Goal: Check status

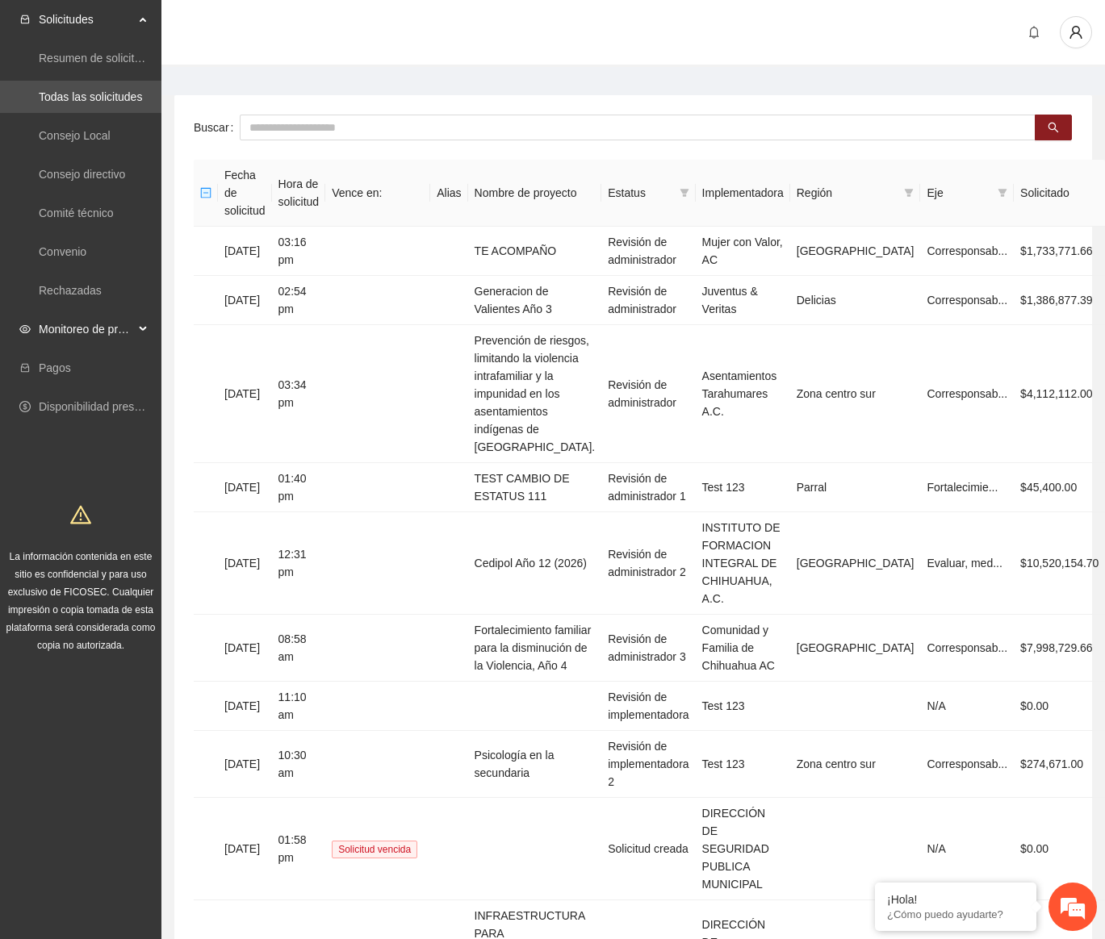
click at [128, 314] on span "Monitoreo de proyectos" at bounding box center [86, 329] width 95 height 32
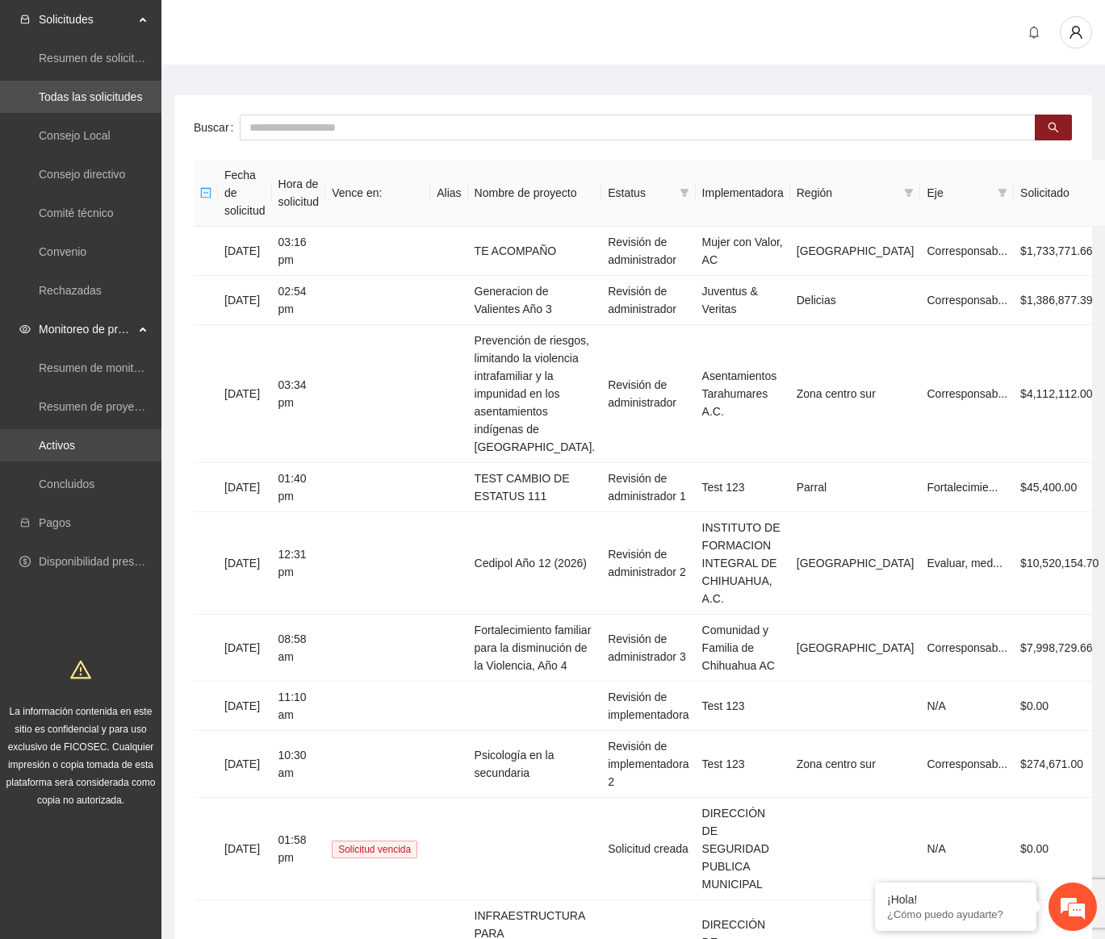
click at [75, 448] on link "Activos" at bounding box center [57, 445] width 36 height 13
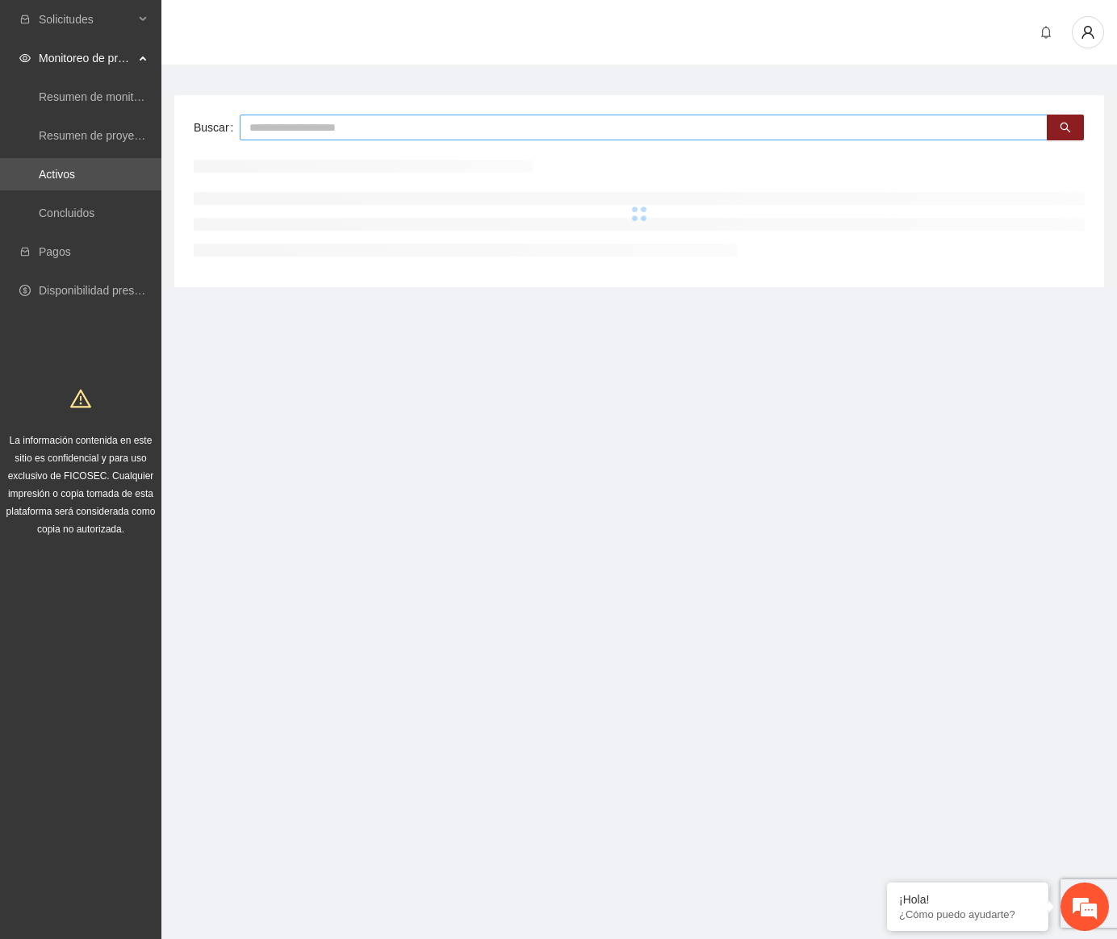
click at [269, 128] on input "text" at bounding box center [644, 128] width 808 height 26
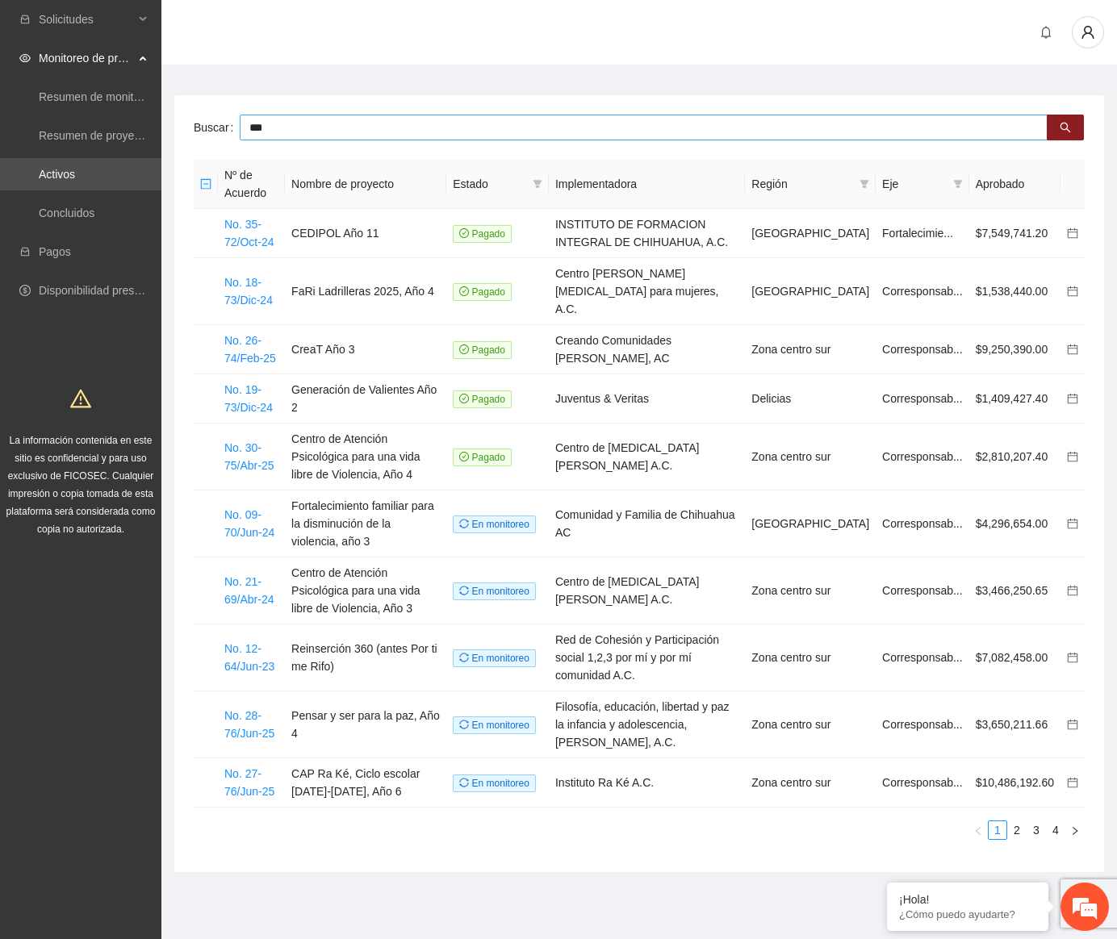
type input "***"
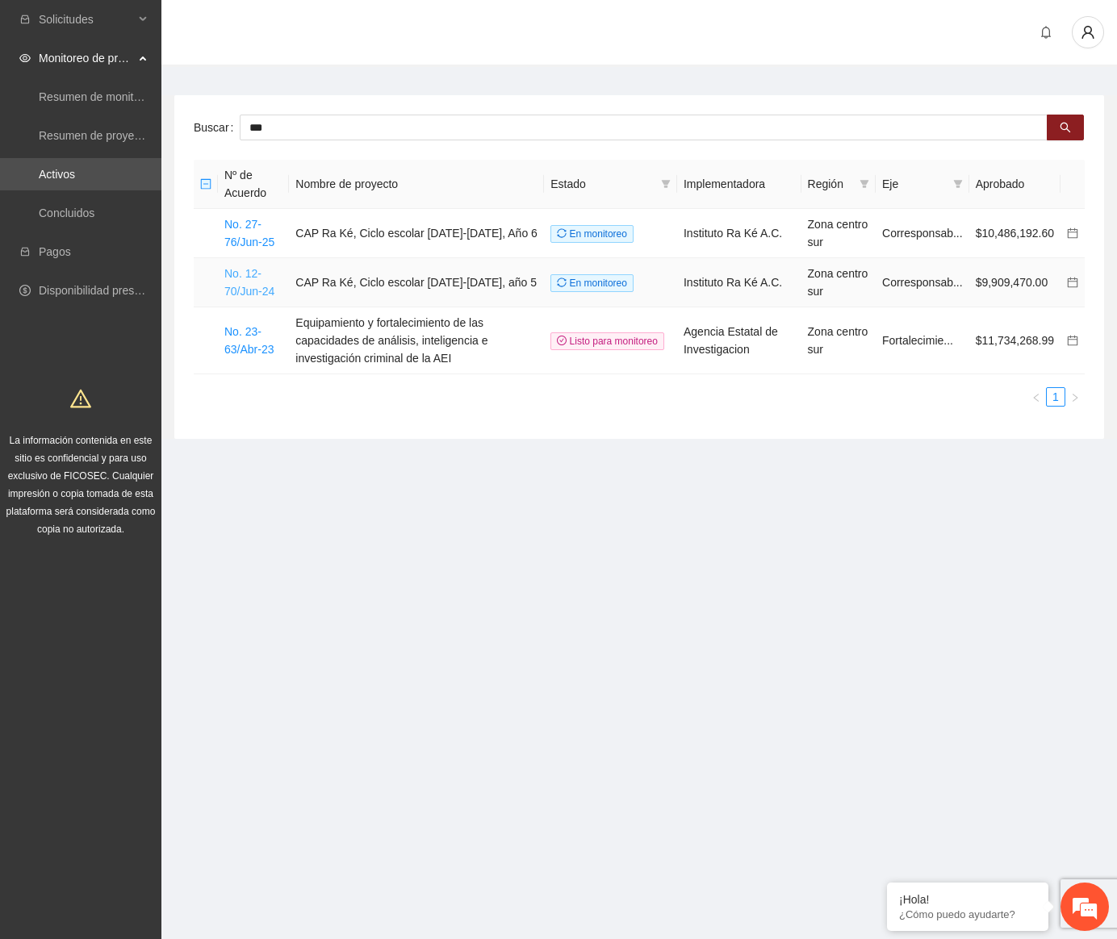
click at [244, 293] on link "No. 12-70/Jun-24" at bounding box center [249, 282] width 50 height 31
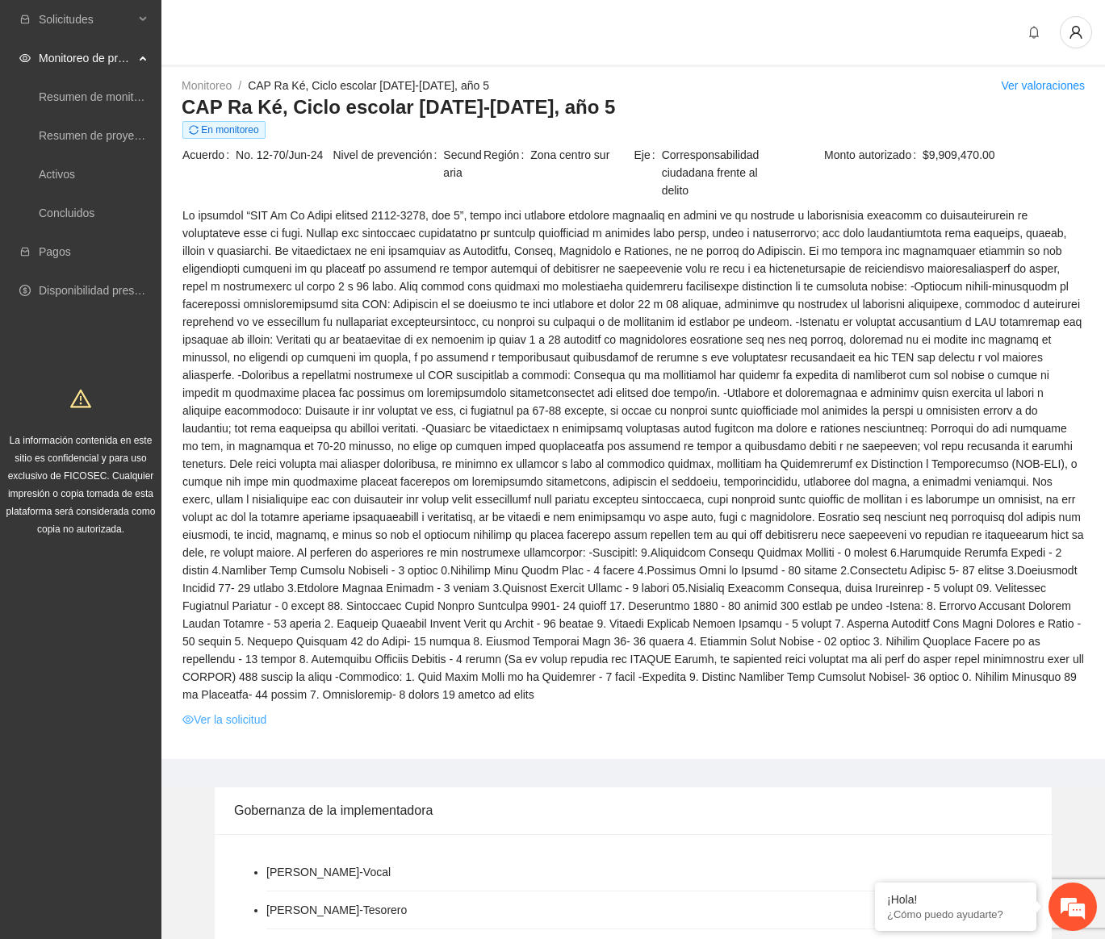
click at [228, 711] on link "Ver la solicitud" at bounding box center [224, 720] width 84 height 18
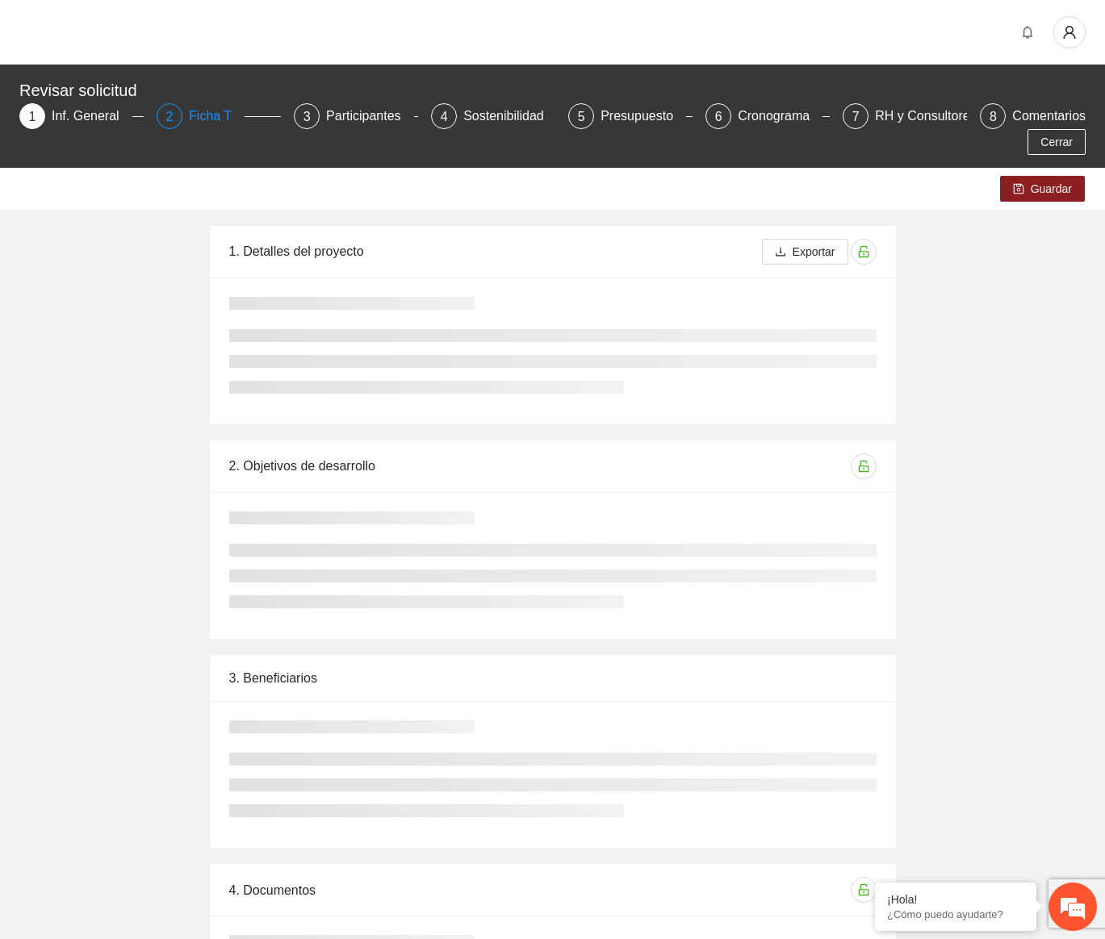
click at [222, 111] on div "Ficha T" at bounding box center [217, 116] width 56 height 26
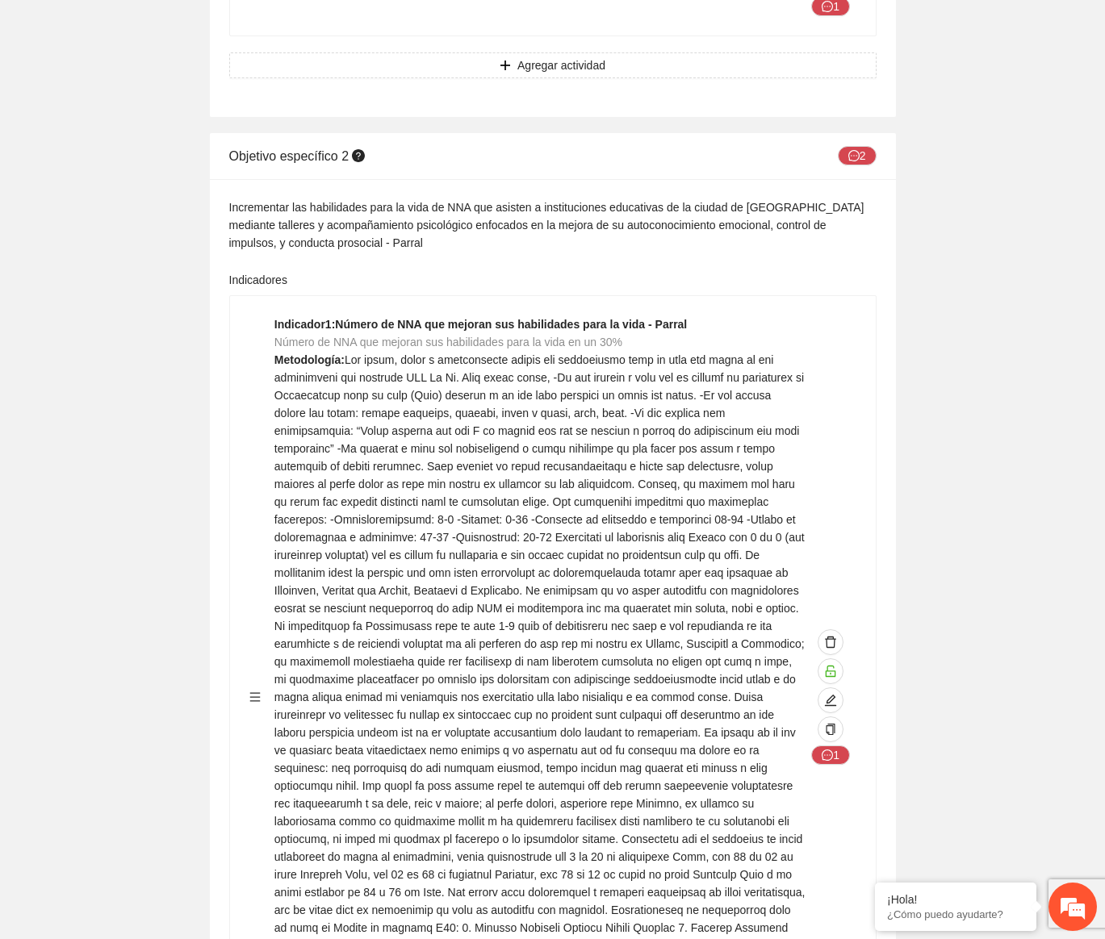
scroll to position [10247, 0]
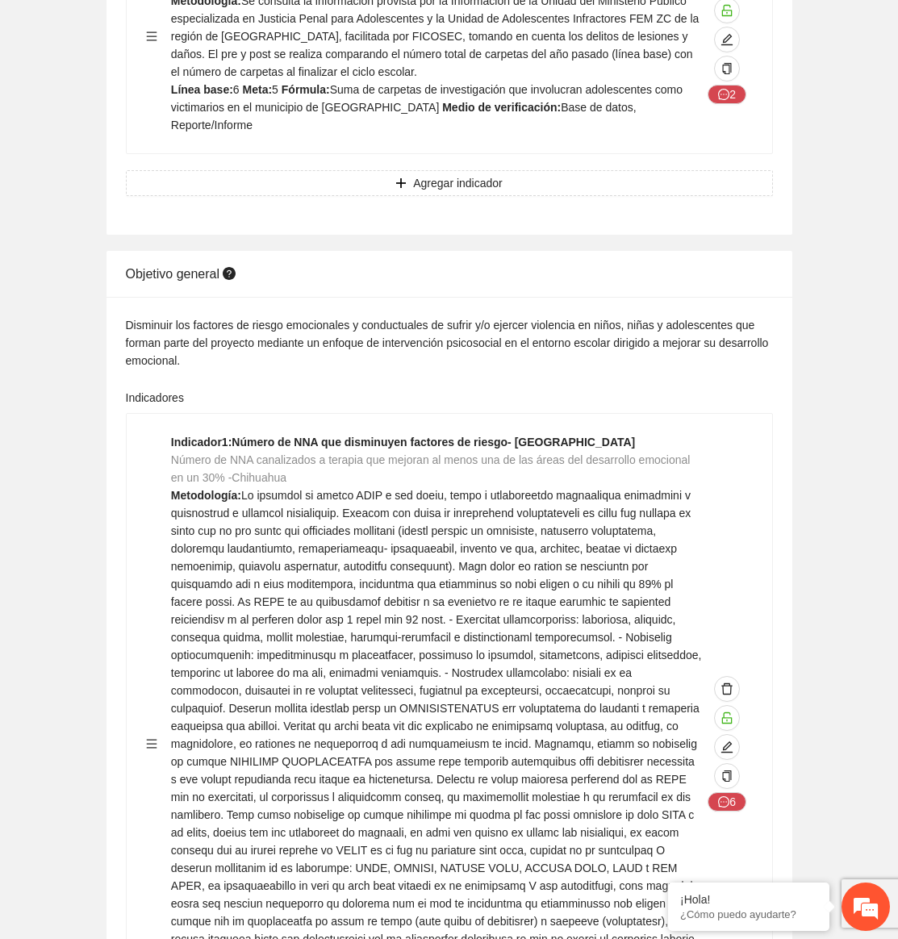
scroll to position [1669, 0]
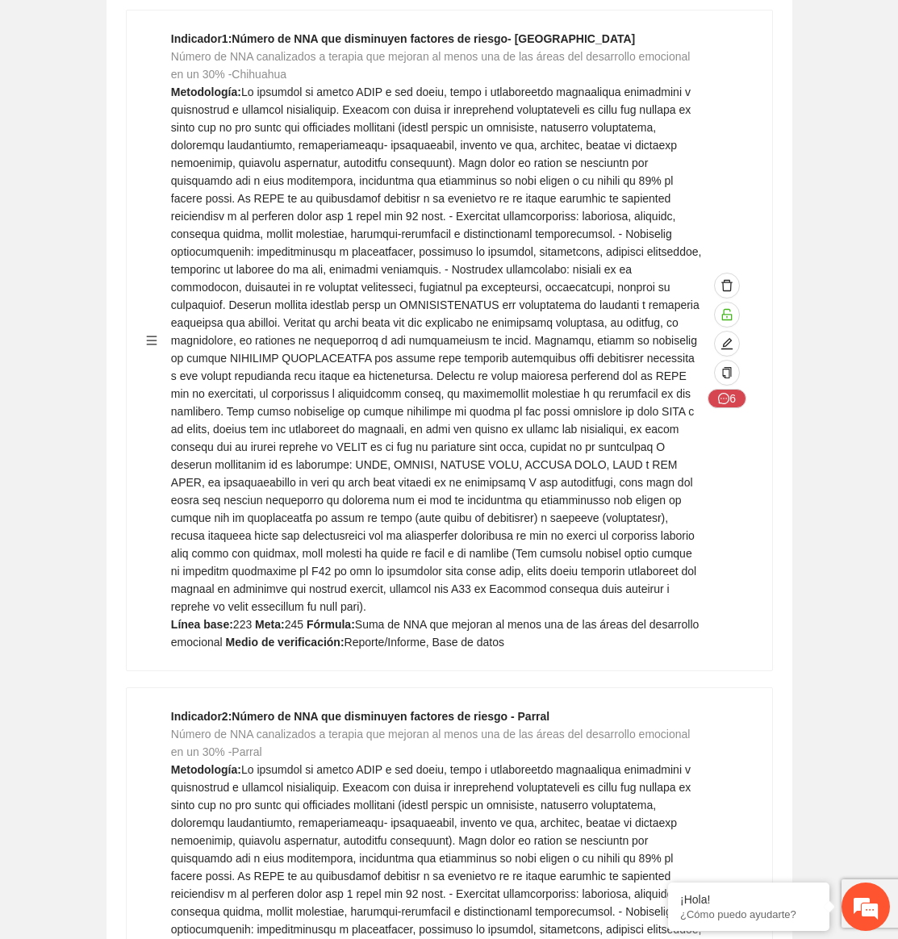
click at [482, 420] on span at bounding box center [436, 350] width 531 height 528
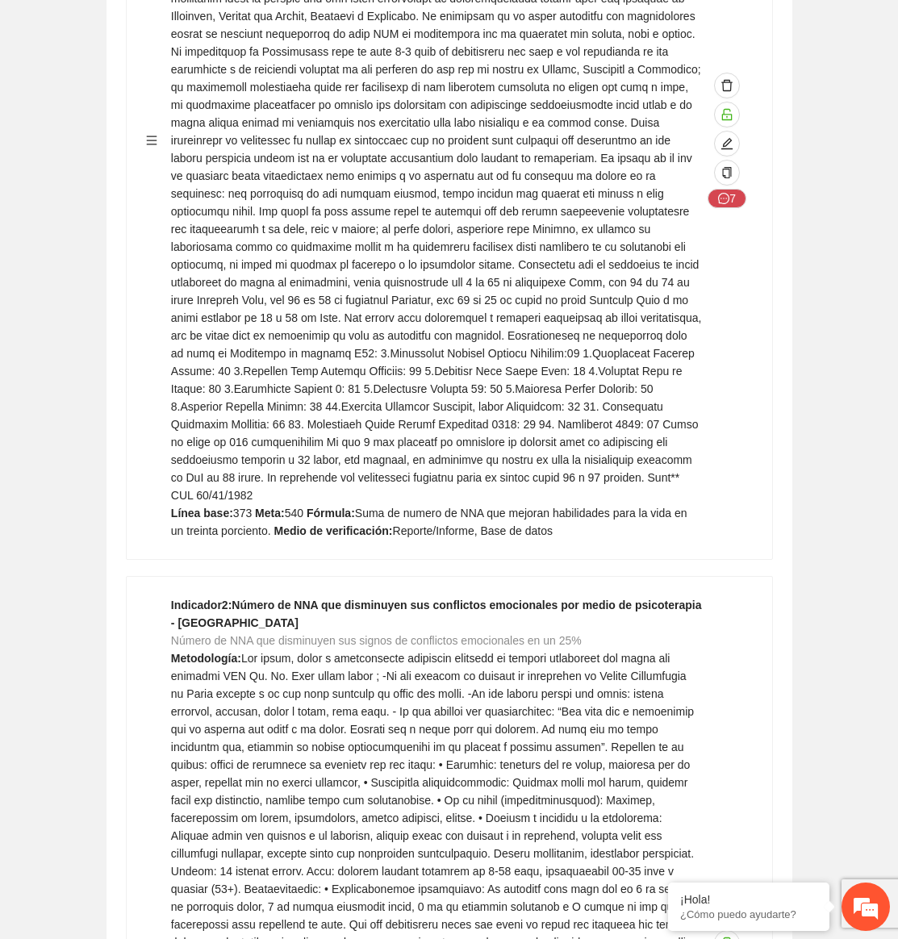
scroll to position [0, 0]
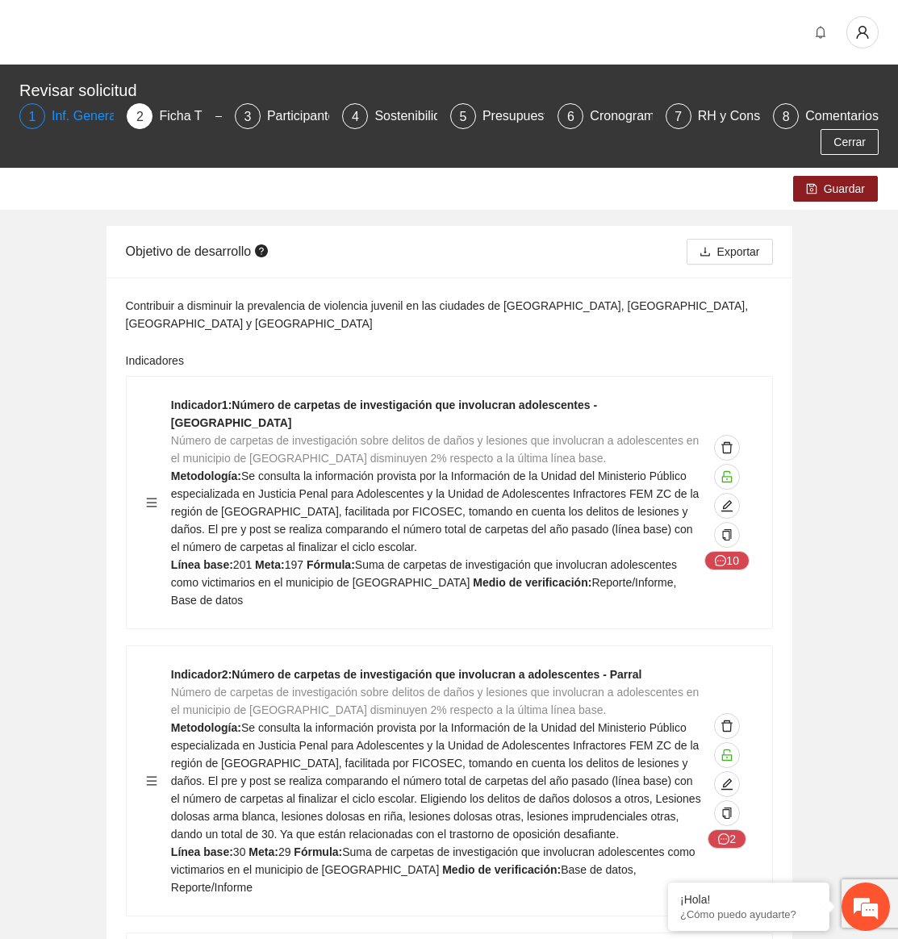
click at [27, 118] on div "1" at bounding box center [32, 116] width 26 height 26
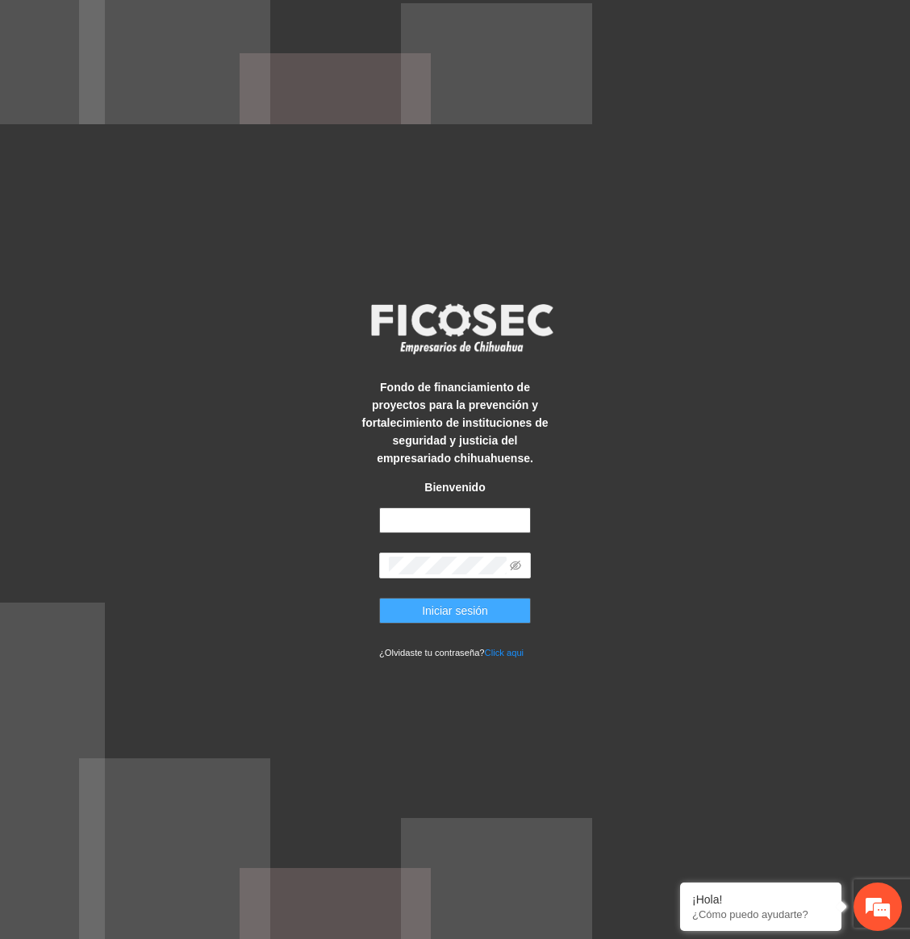
type input "**********"
click at [420, 605] on button "Iniciar sesión" at bounding box center [455, 611] width 152 height 26
click at [433, 607] on span "Iniciar sesión" at bounding box center [455, 611] width 66 height 18
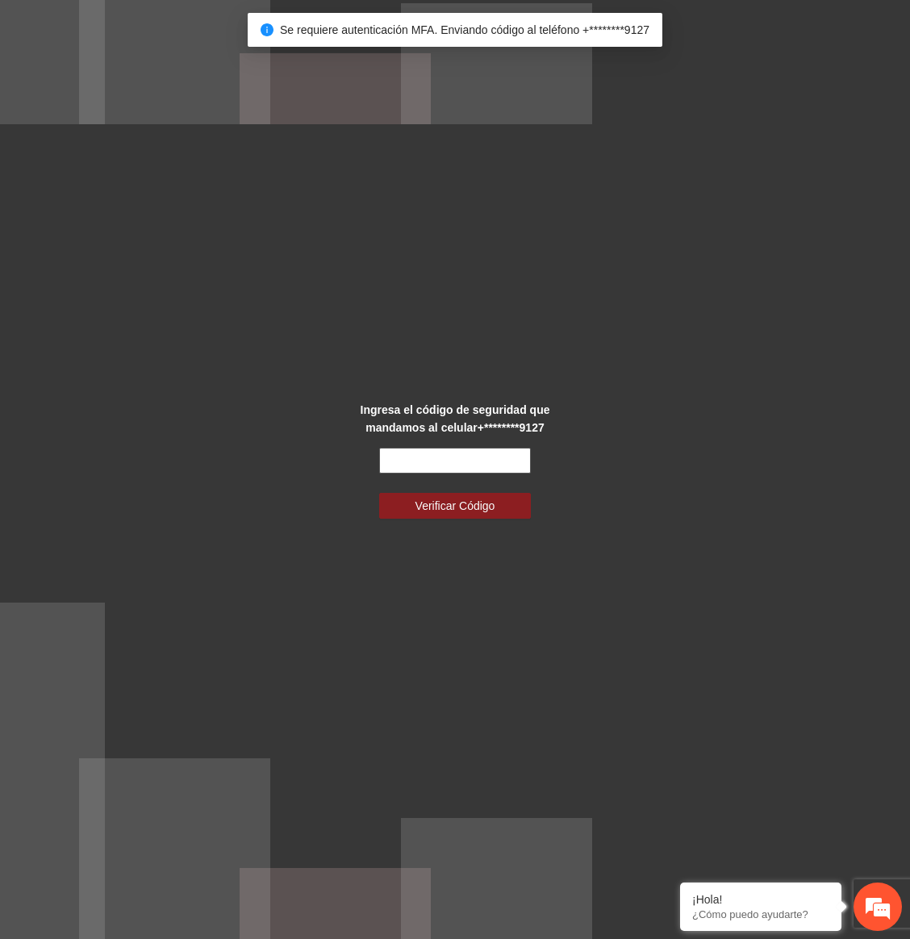
click at [434, 465] on input "text" at bounding box center [455, 461] width 152 height 26
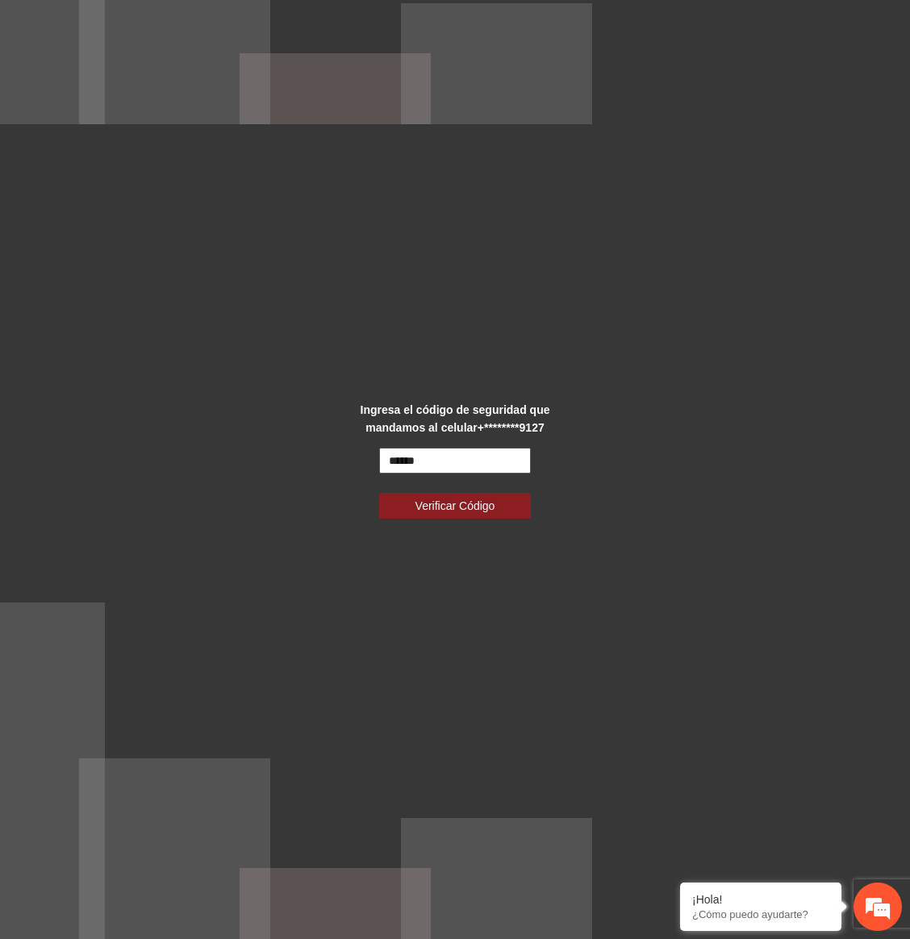
type input "******"
click at [379, 493] on button "Verificar Código" at bounding box center [455, 506] width 152 height 26
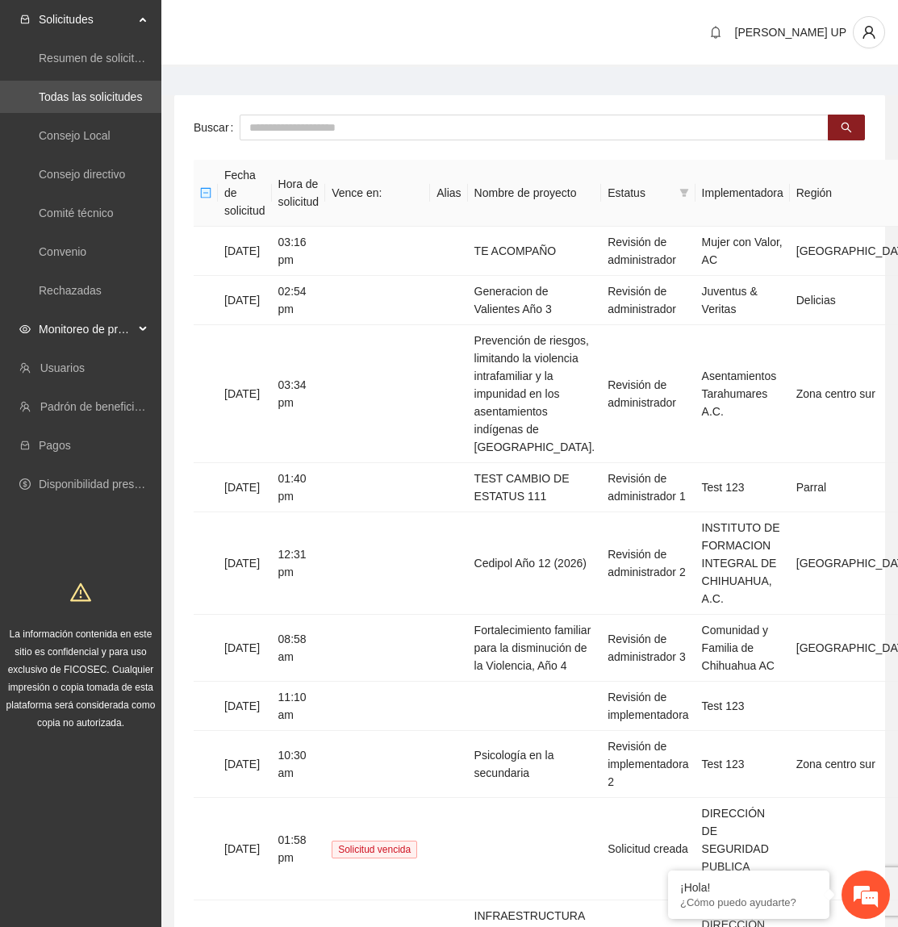
click at [111, 339] on span "Monitoreo de proyectos" at bounding box center [86, 329] width 95 height 32
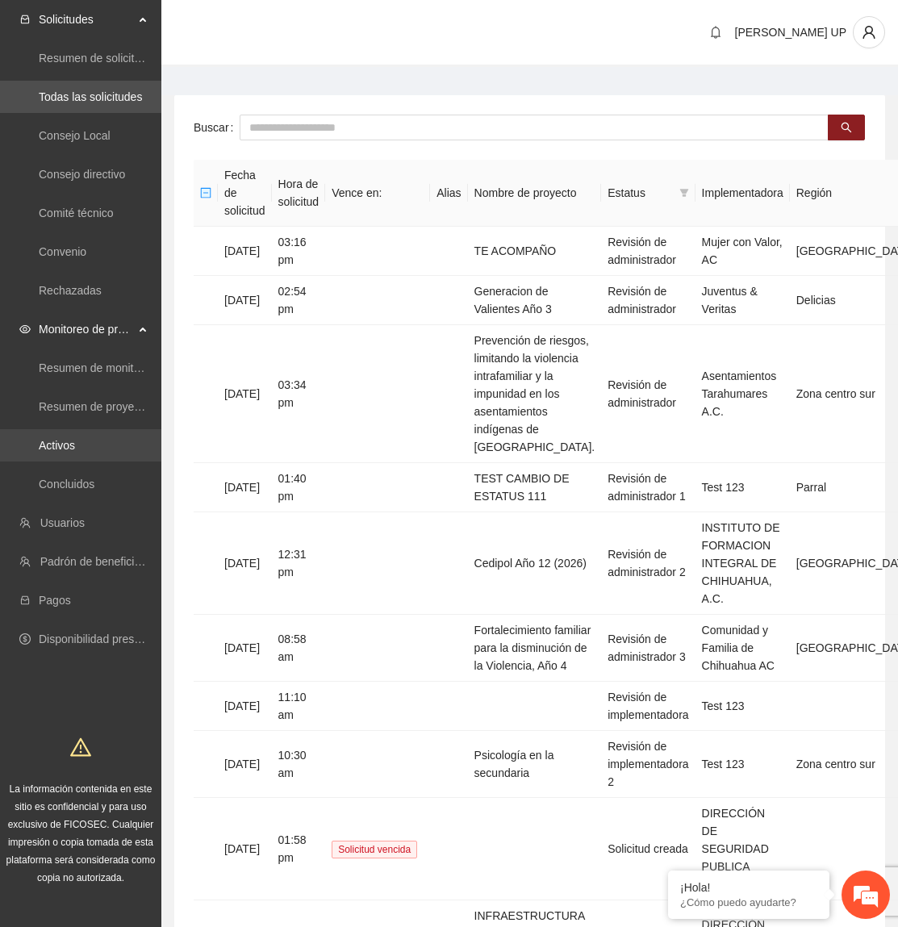
click at [75, 452] on link "Activos" at bounding box center [57, 445] width 36 height 13
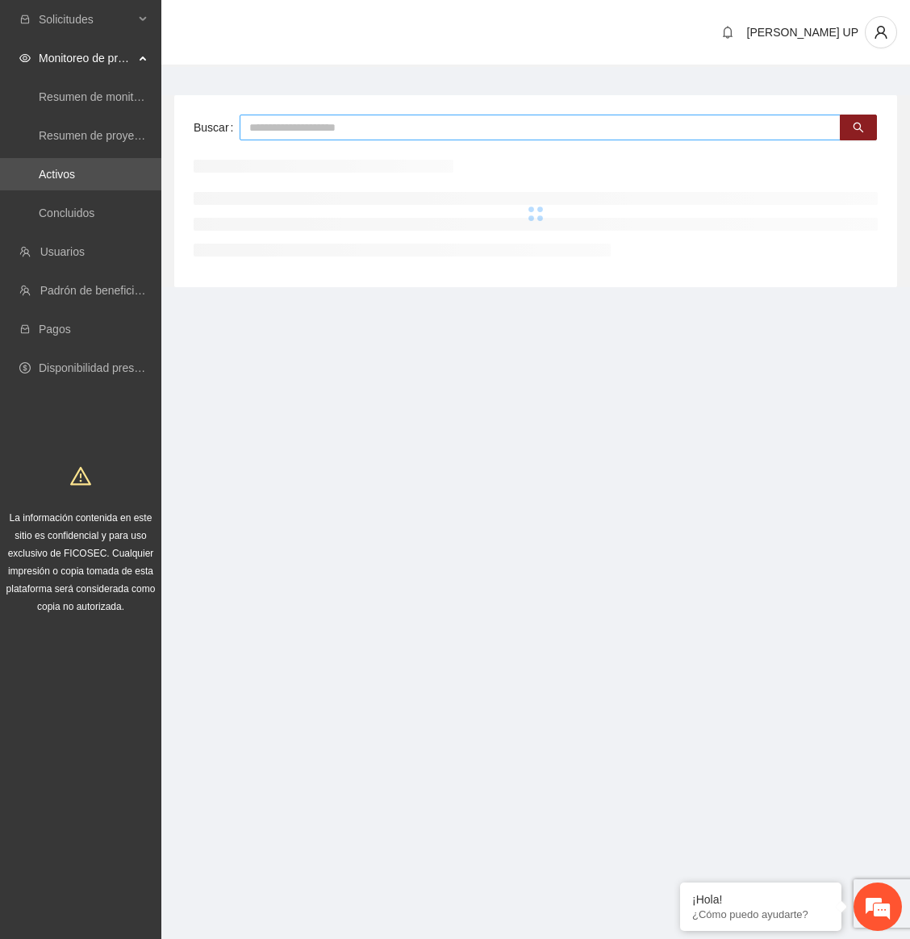
click at [302, 120] on input "text" at bounding box center [540, 128] width 601 height 26
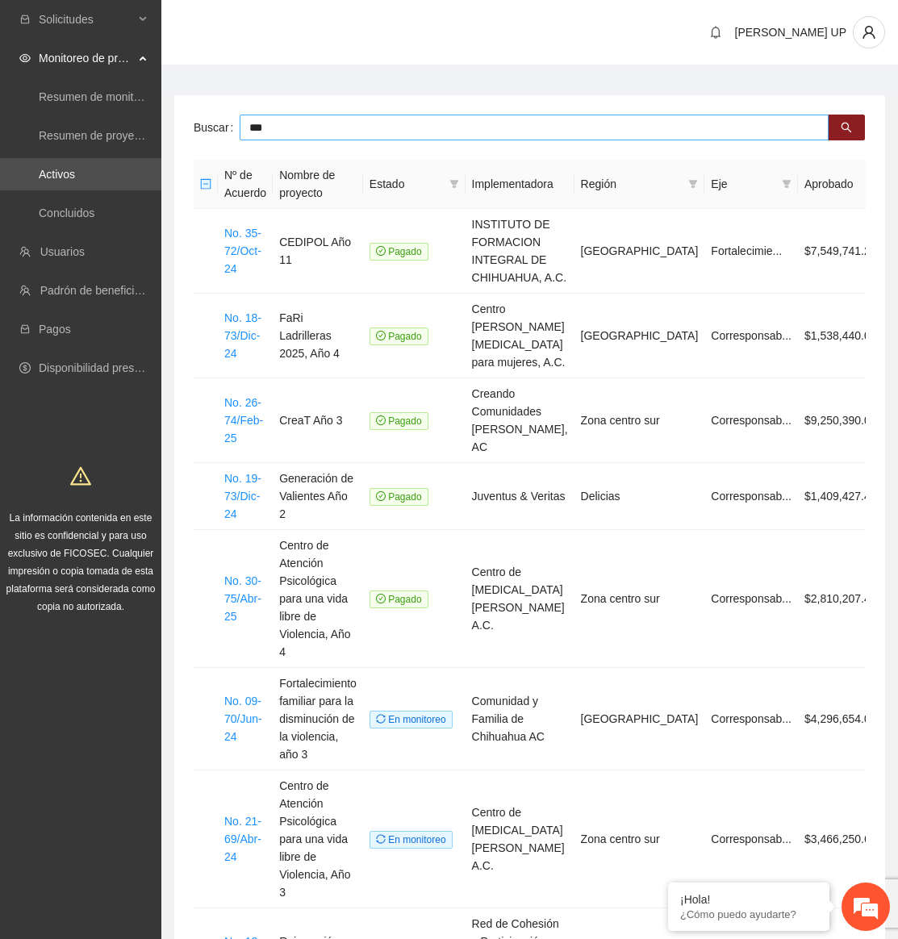
type input "***"
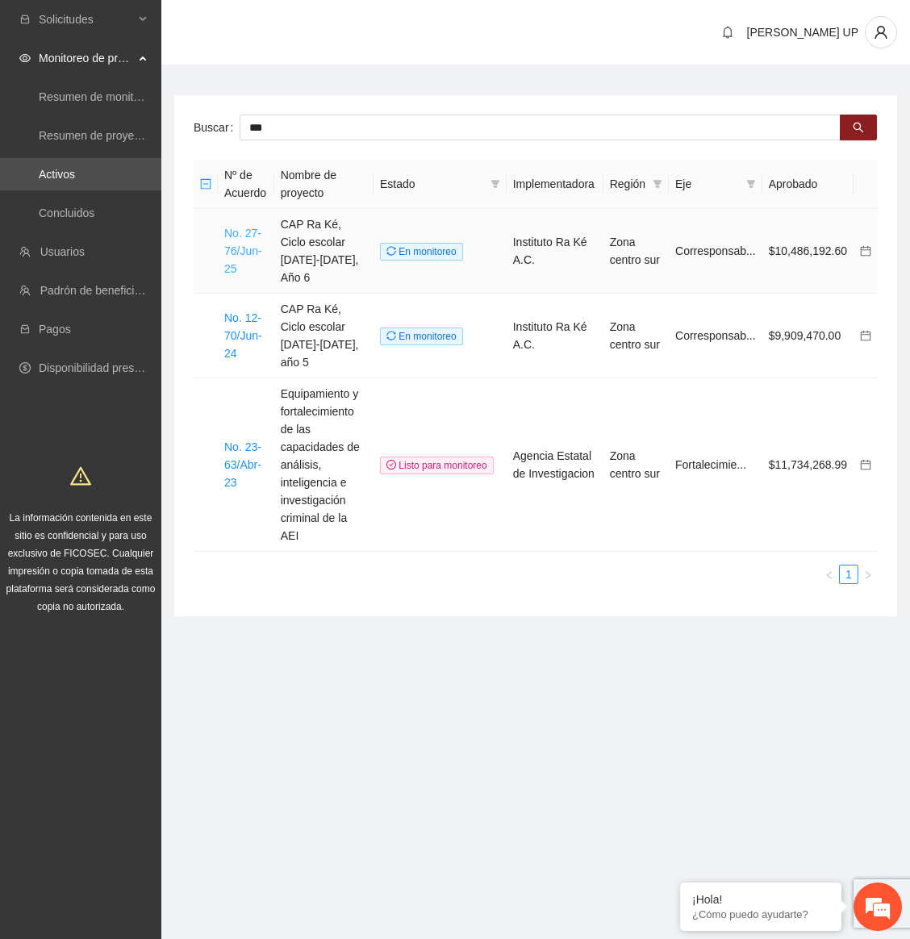
click at [245, 227] on link "No. 27-76/Jun-25" at bounding box center [243, 251] width 38 height 48
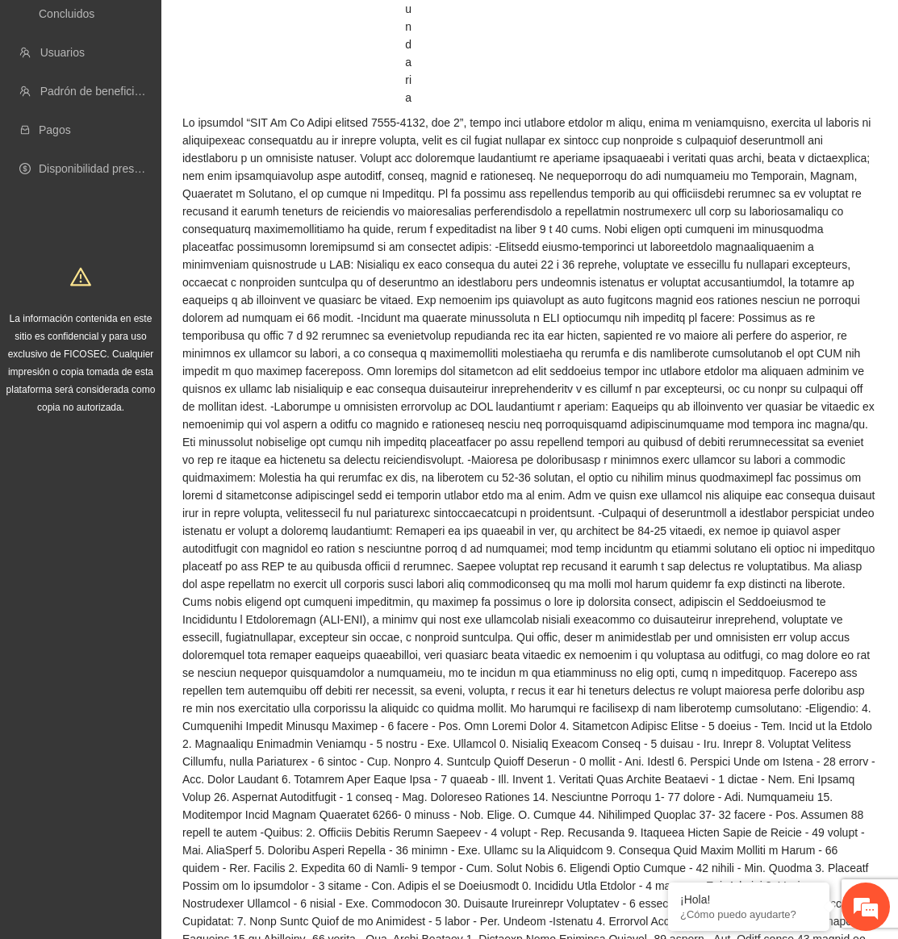
scroll to position [484, 0]
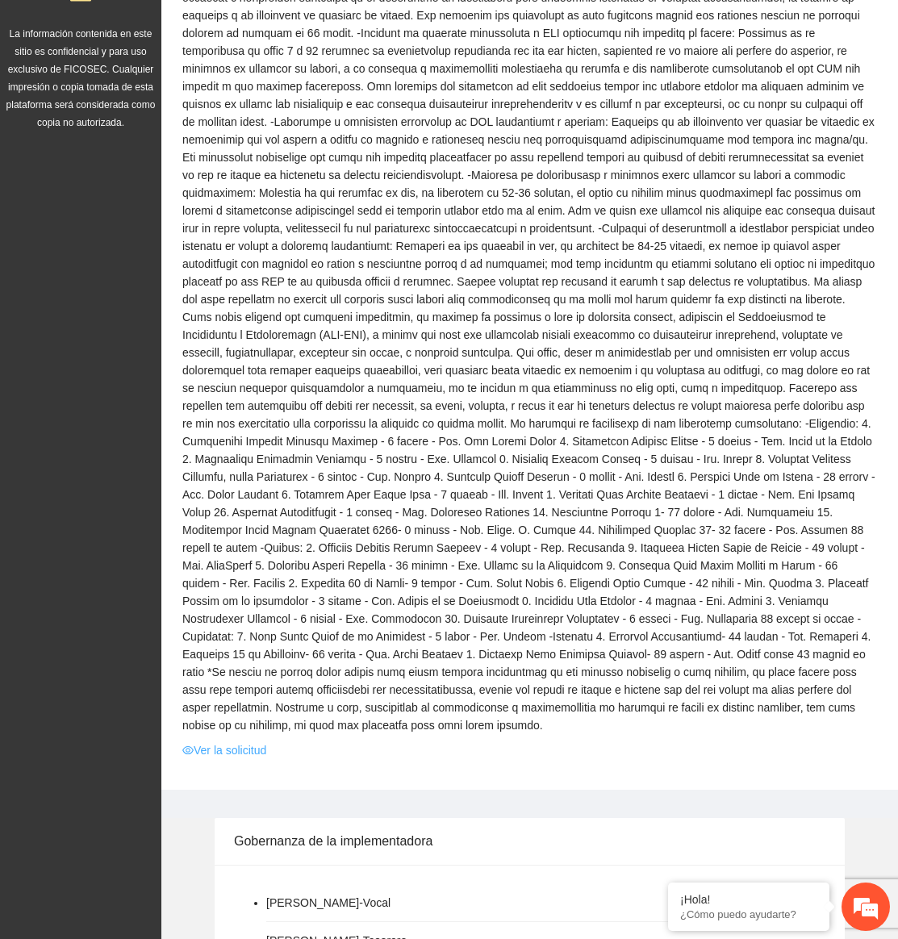
click at [234, 742] on link "Ver la solicitud" at bounding box center [224, 751] width 84 height 18
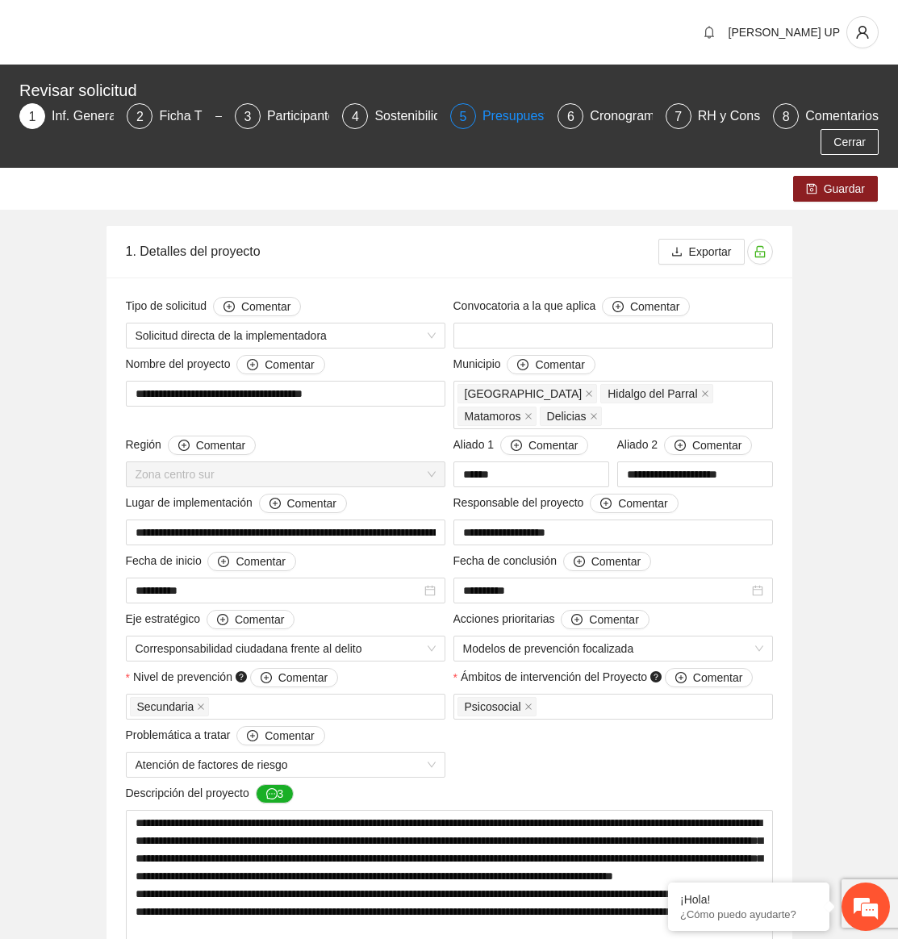
click at [524, 114] on div "Presupuesto" at bounding box center [526, 116] width 86 height 26
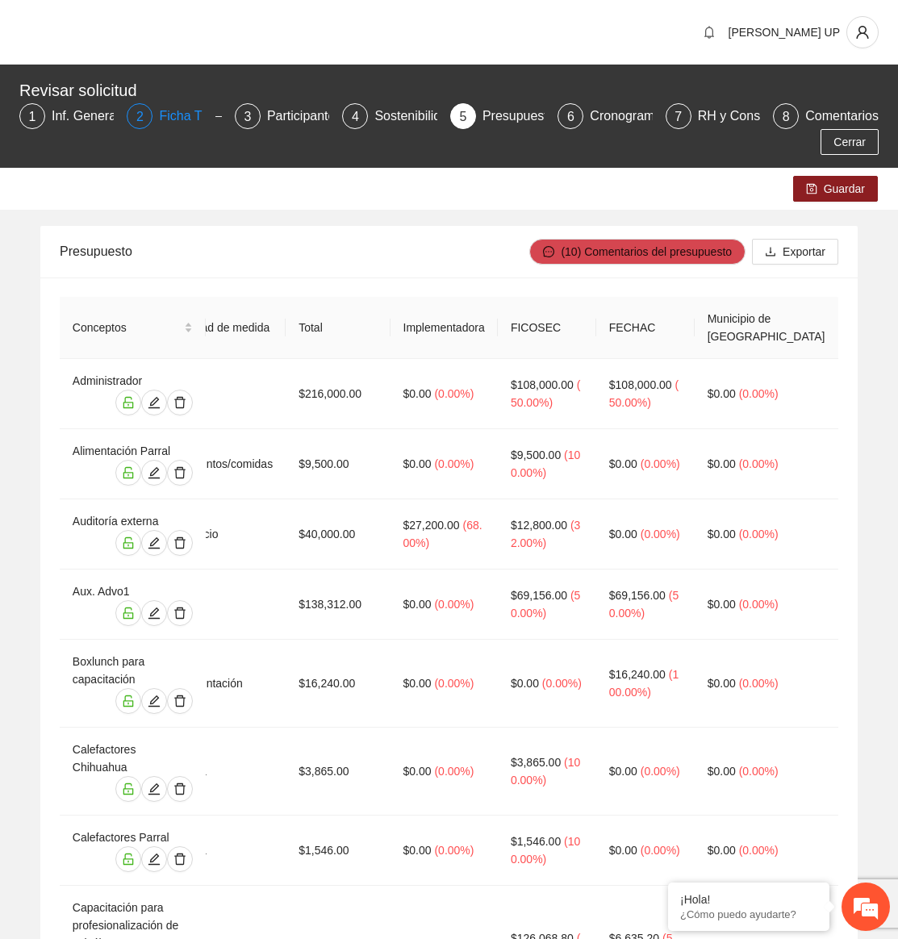
click at [155, 111] on div "2 Ficha T" at bounding box center [174, 116] width 94 height 26
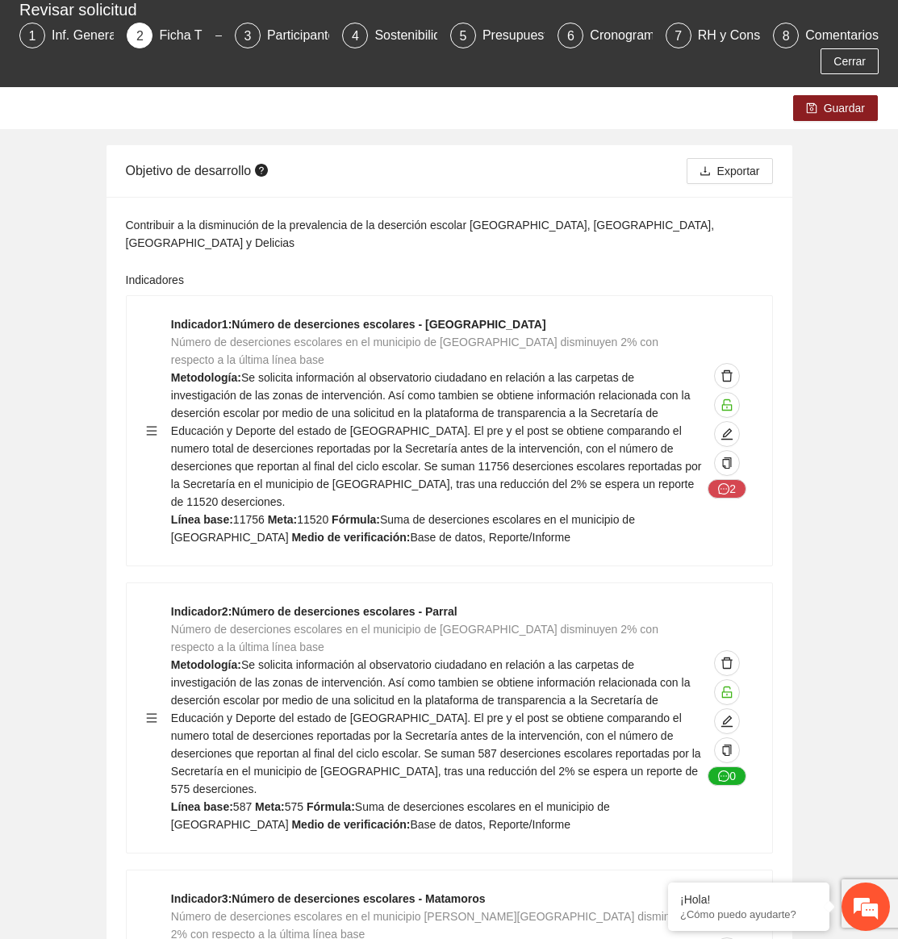
click at [349, 663] on div "Indicador 2 : Número de deserciones escolares - Parral Número de deserciones es…" at bounding box center [436, 718] width 531 height 231
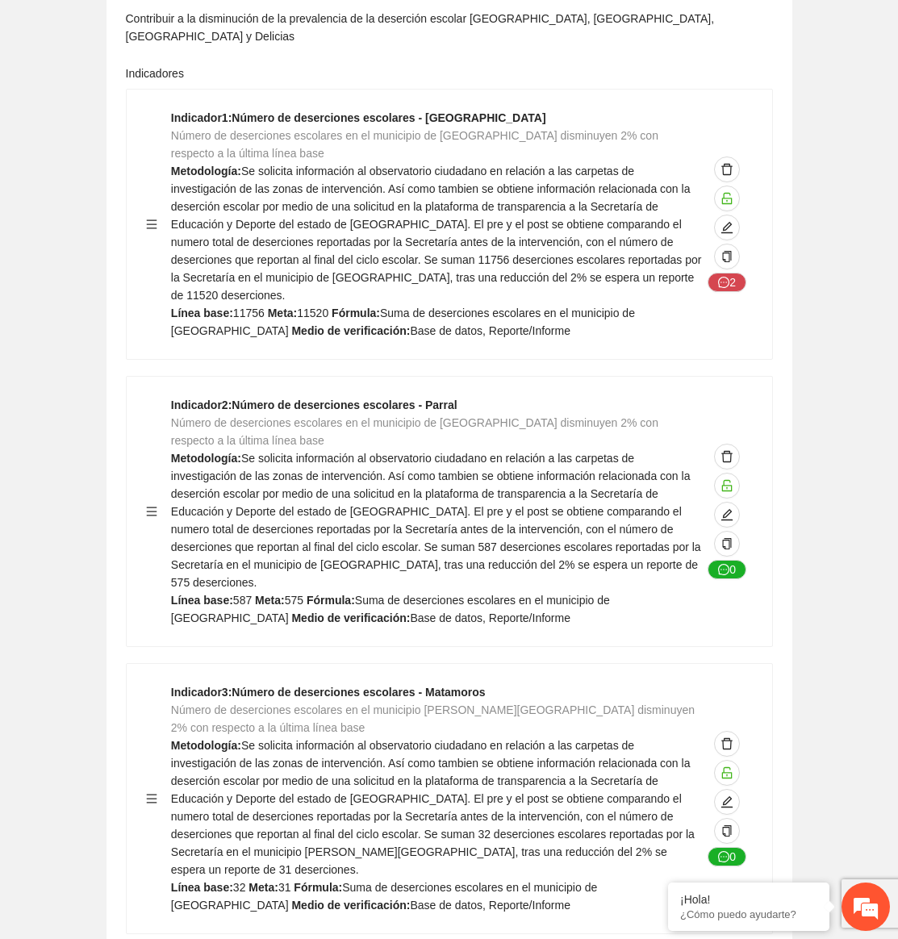
scroll to position [565, 0]
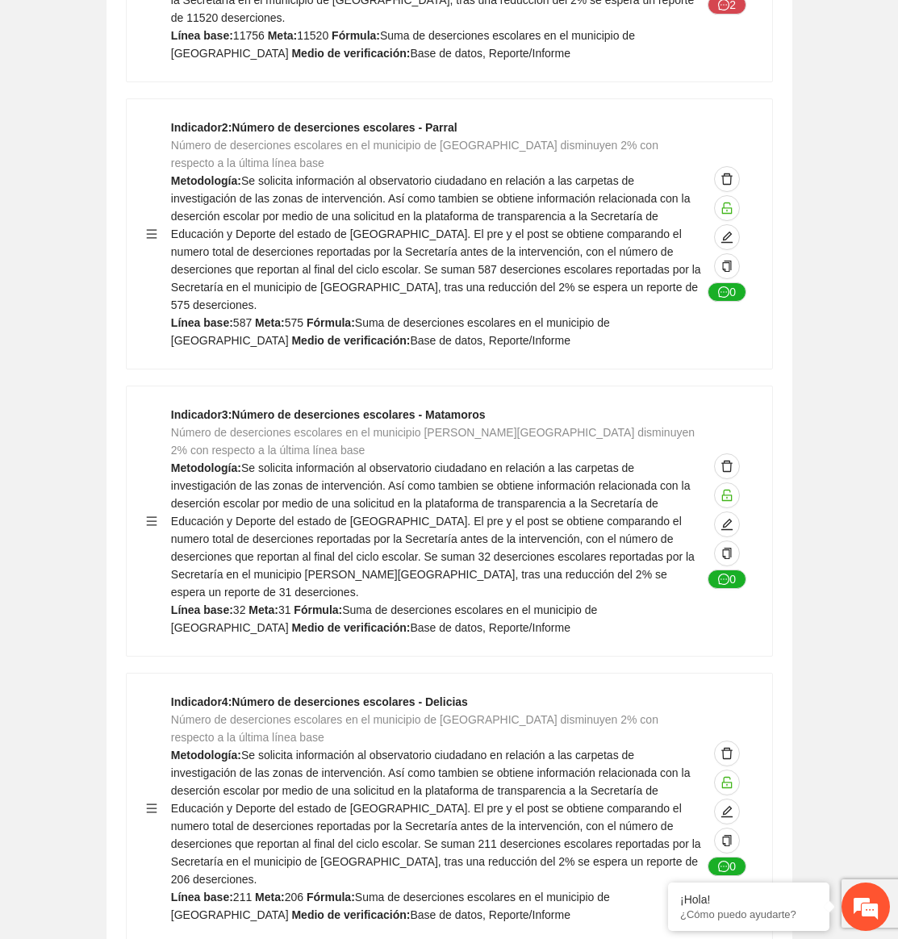
drag, startPoint x: 493, startPoint y: 573, endPoint x: 524, endPoint y: 462, distance: 114.7
click at [494, 573] on div "Indicador 3 : Número de deserciones escolares - Matamoros Número de deserciones…" at bounding box center [436, 521] width 531 height 231
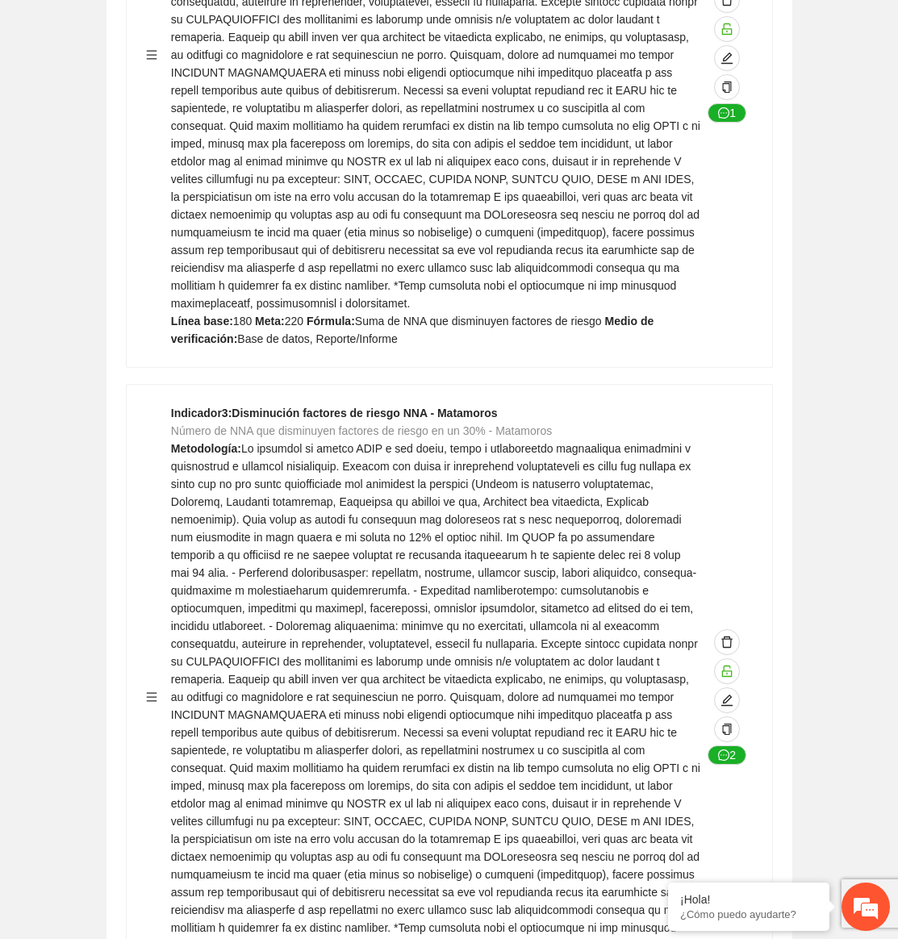
scroll to position [2663, 0]
